Goal: Transaction & Acquisition: Purchase product/service

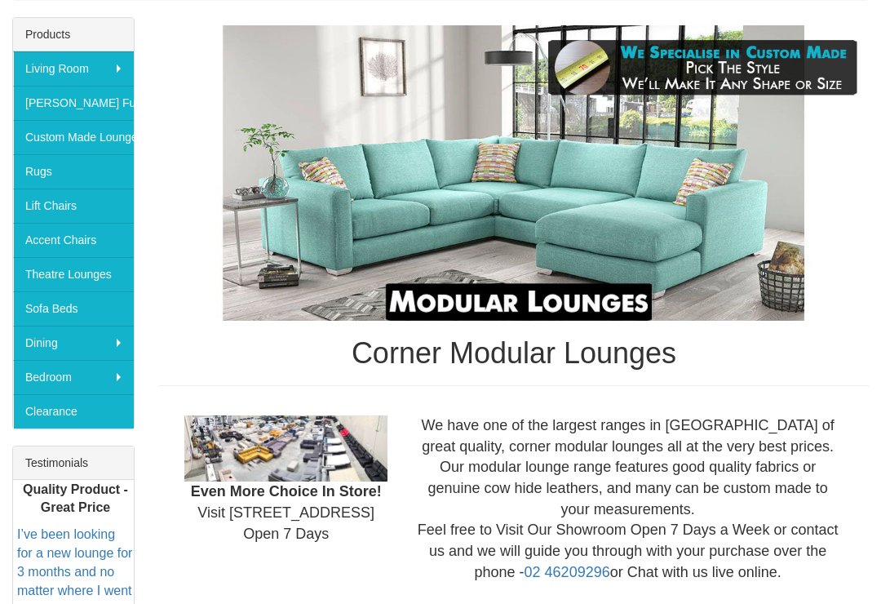
scroll to position [262, 0]
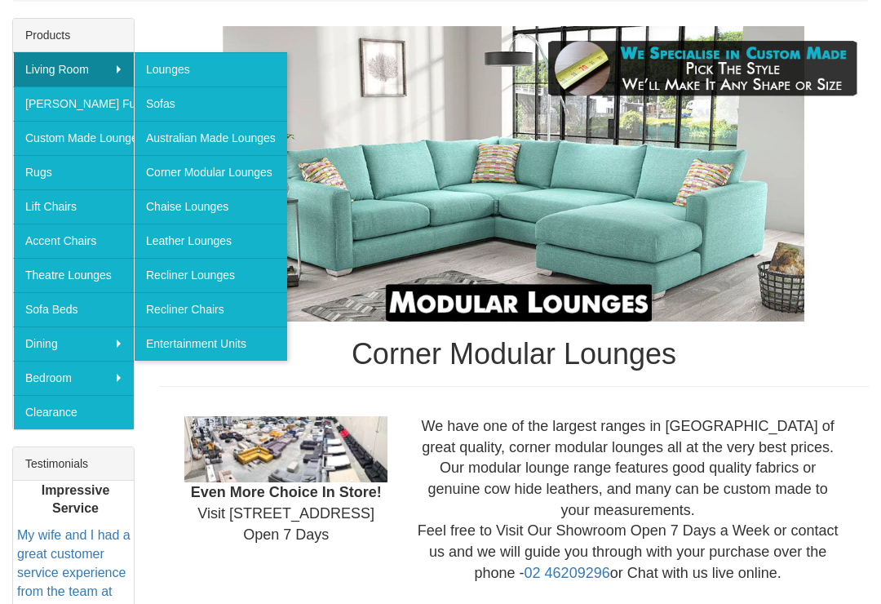
click at [242, 241] on link "Leather Lounges" at bounding box center [210, 241] width 153 height 34
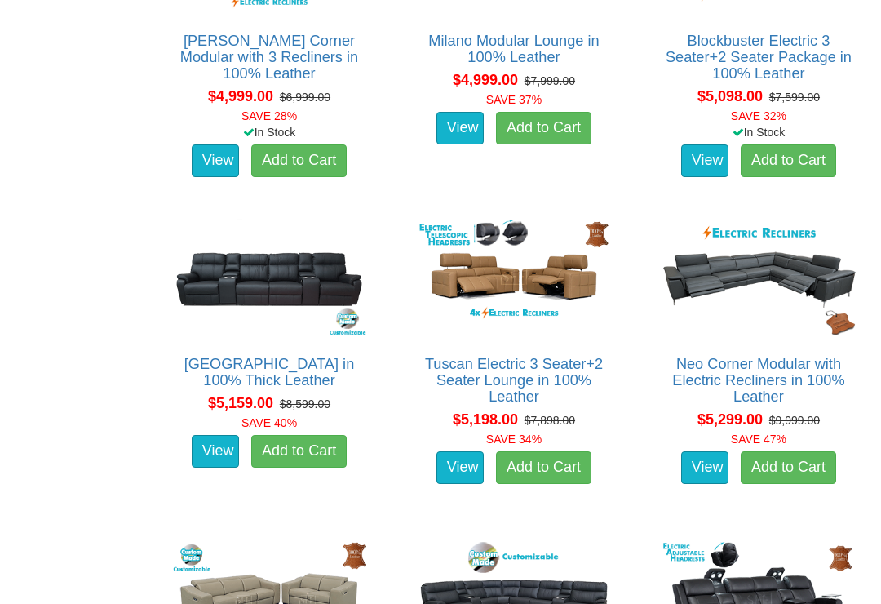
scroll to position [3979, 0]
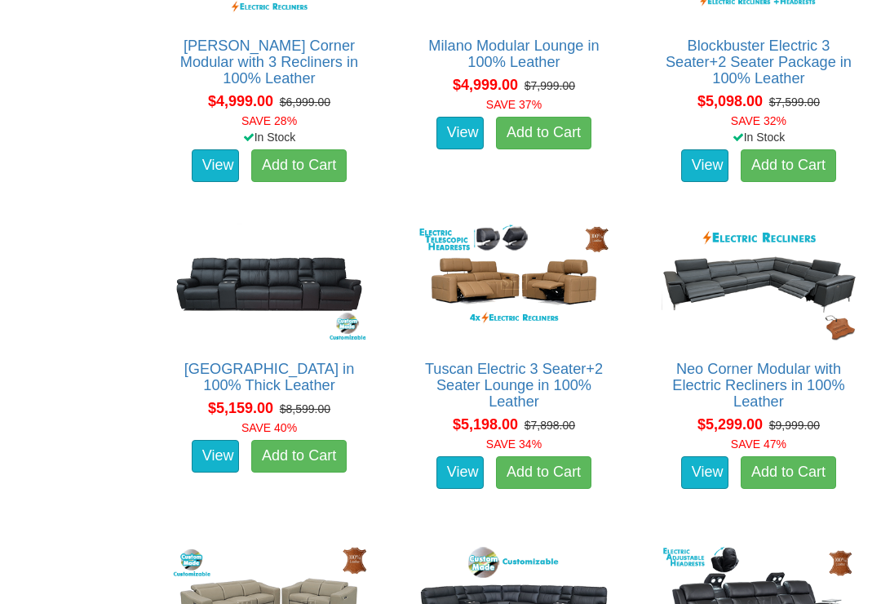
click at [768, 257] on img at bounding box center [759, 282] width 202 height 125
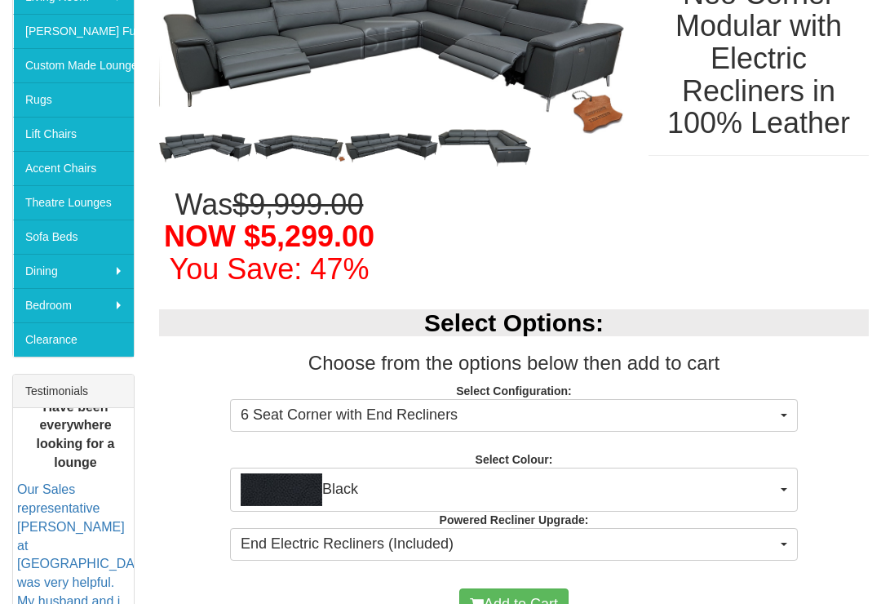
click at [776, 486] on span "Black" at bounding box center [509, 490] width 536 height 33
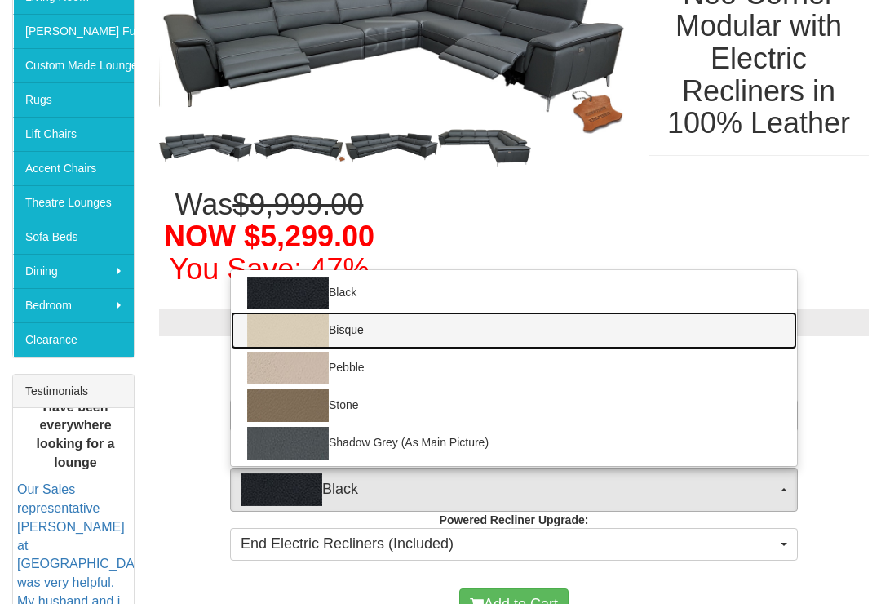
click at [299, 324] on img at bounding box center [288, 330] width 82 height 33
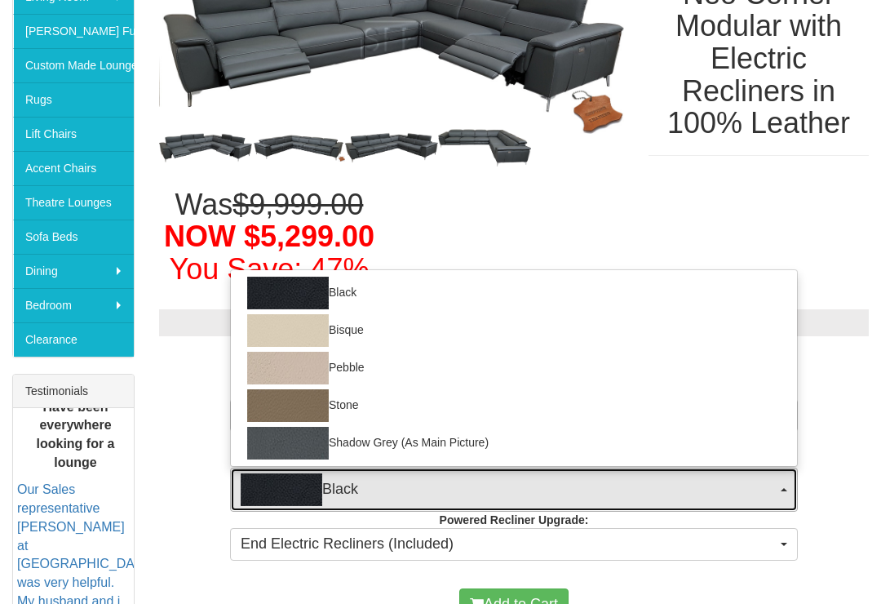
select select "1389"
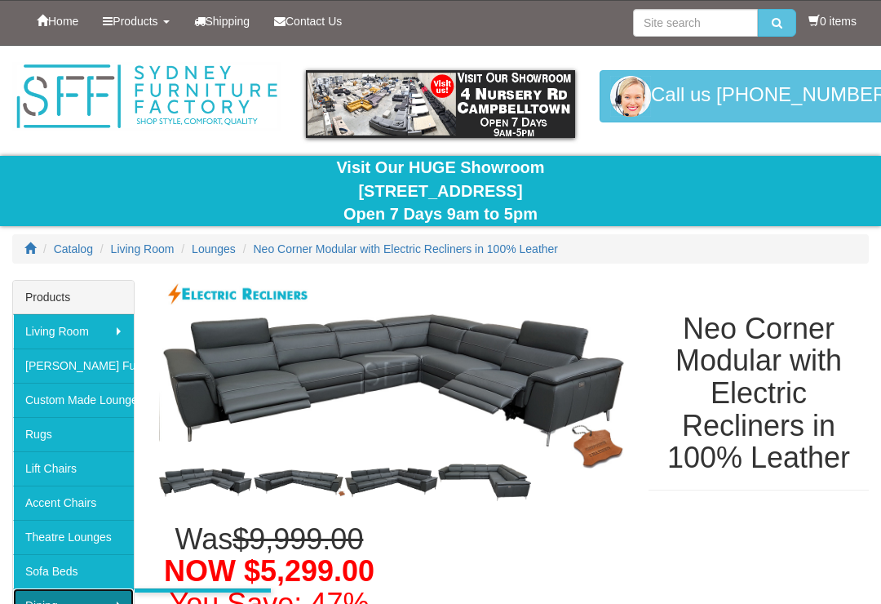
scroll to position [18, 0]
